Goal: Navigation & Orientation: Understand site structure

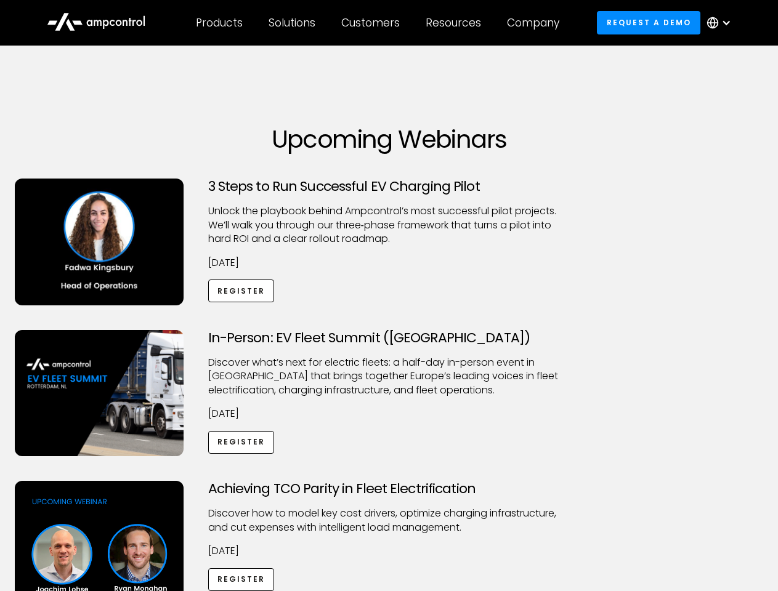
click at [379, 23] on div "Customers" at bounding box center [370, 23] width 58 height 14
click at [219, 23] on div "Products" at bounding box center [219, 23] width 47 height 14
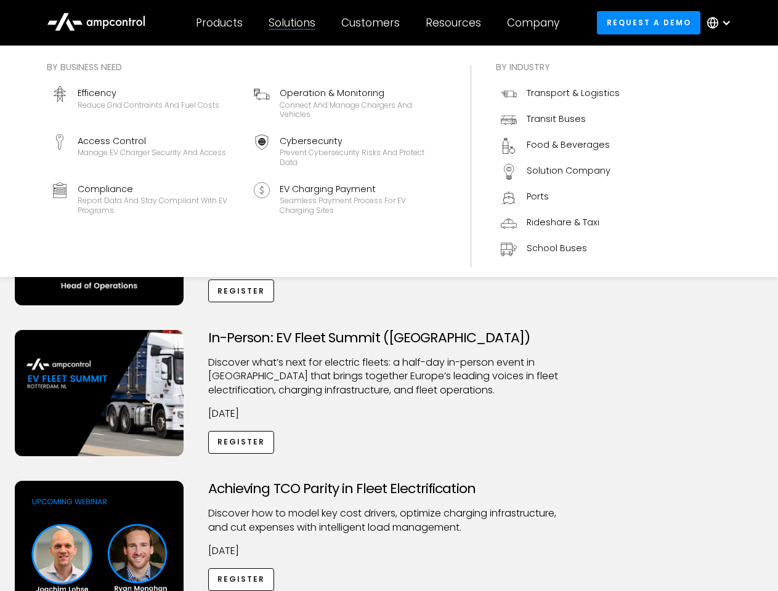
click at [292, 23] on div "Solutions" at bounding box center [291, 23] width 47 height 14
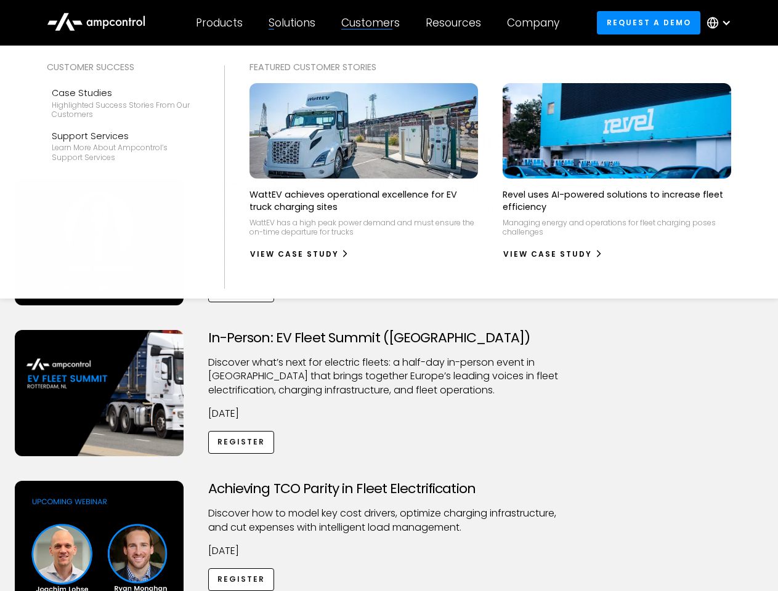
click at [373, 23] on div "Customers" at bounding box center [370, 23] width 58 height 14
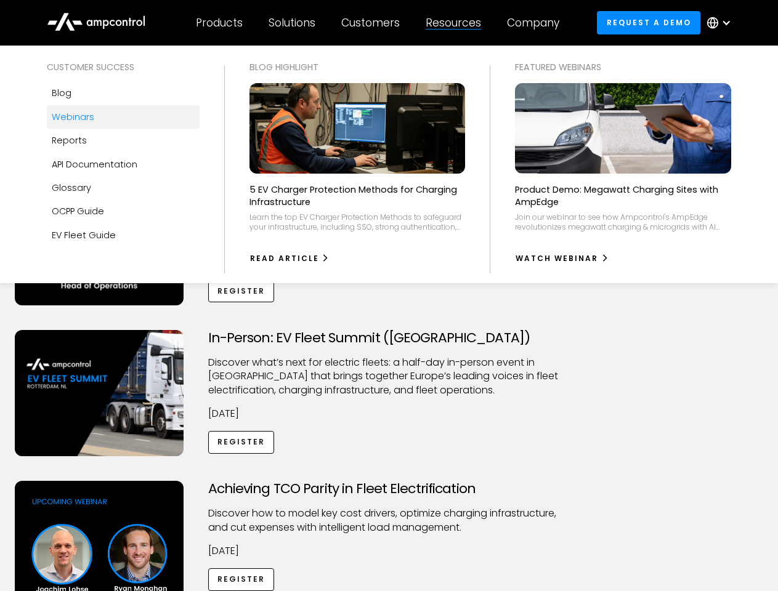
click at [456, 23] on div "Resources" at bounding box center [452, 23] width 55 height 14
click at [537, 23] on div "Company" at bounding box center [533, 23] width 52 height 14
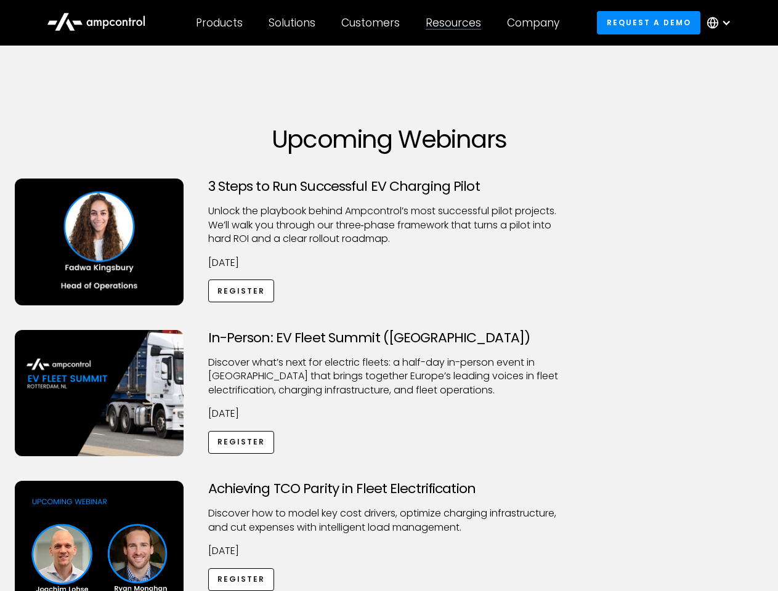
click at [722, 23] on div at bounding box center [726, 23] width 10 height 10
